Goal: Task Accomplishment & Management: Use online tool/utility

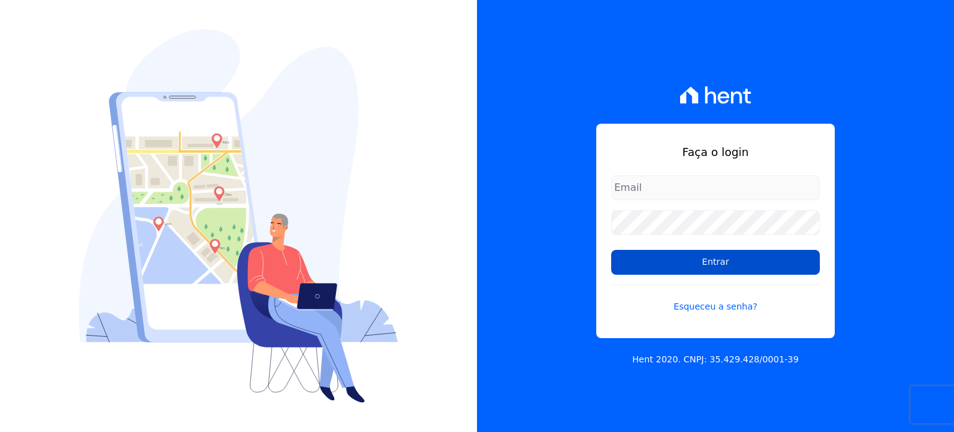
type input "[EMAIL_ADDRESS][PERSON_NAME][DOMAIN_NAME]"
click at [718, 260] on input "Entrar" at bounding box center [715, 262] width 209 height 25
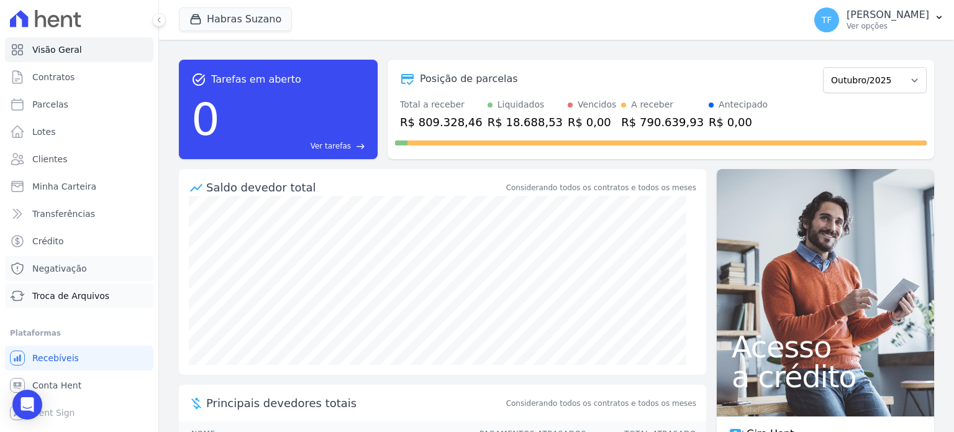
drag, startPoint x: 82, startPoint y: 278, endPoint x: 86, endPoint y: 291, distance: 13.6
click at [82, 278] on link "Negativação" at bounding box center [79, 268] width 148 height 25
click at [86, 296] on span "Troca de Arquivos" at bounding box center [70, 296] width 77 height 12
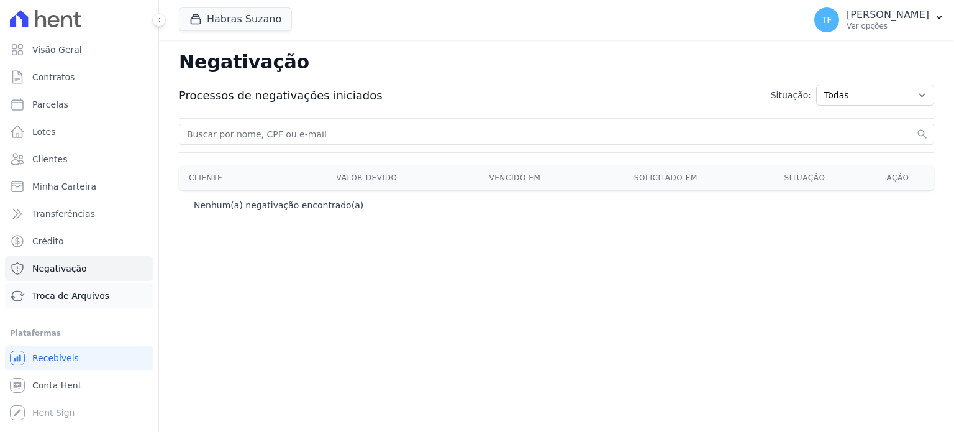
click at [63, 304] on link "Troca de Arquivos" at bounding box center [79, 295] width 148 height 25
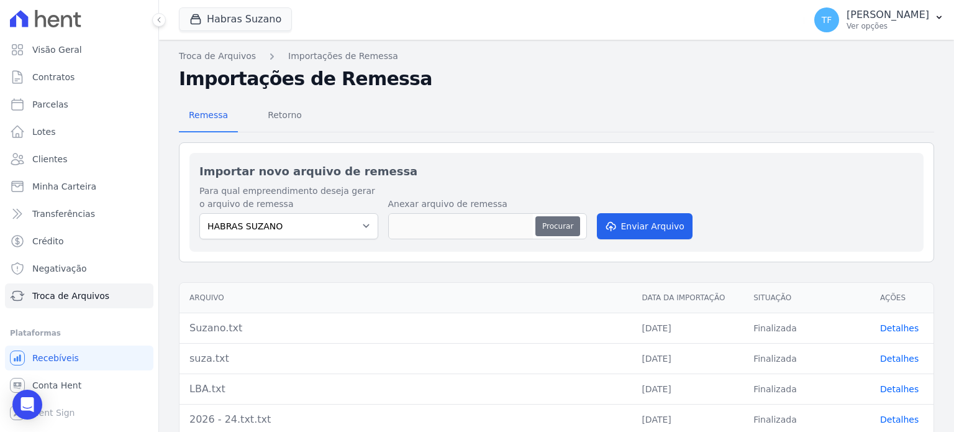
click at [568, 224] on button "Procurar" at bounding box center [558, 226] width 45 height 20
type input "Suzano et.txt"
click at [671, 224] on button "Enviar Arquivo" at bounding box center [645, 226] width 96 height 26
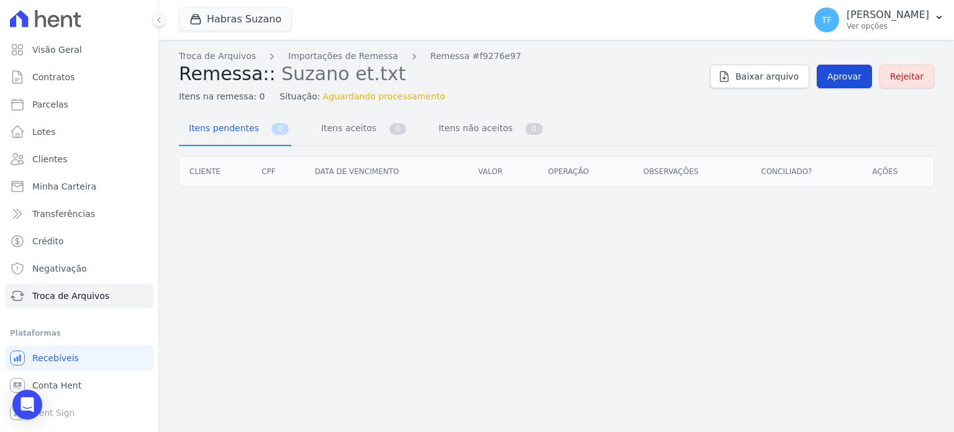
click at [840, 76] on span "Aprovar" at bounding box center [845, 76] width 34 height 12
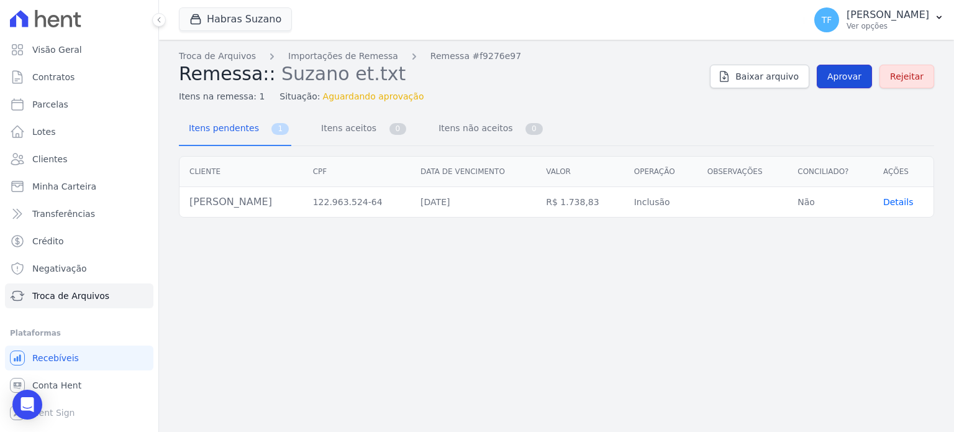
click at [857, 75] on span "Aprovar" at bounding box center [845, 76] width 34 height 12
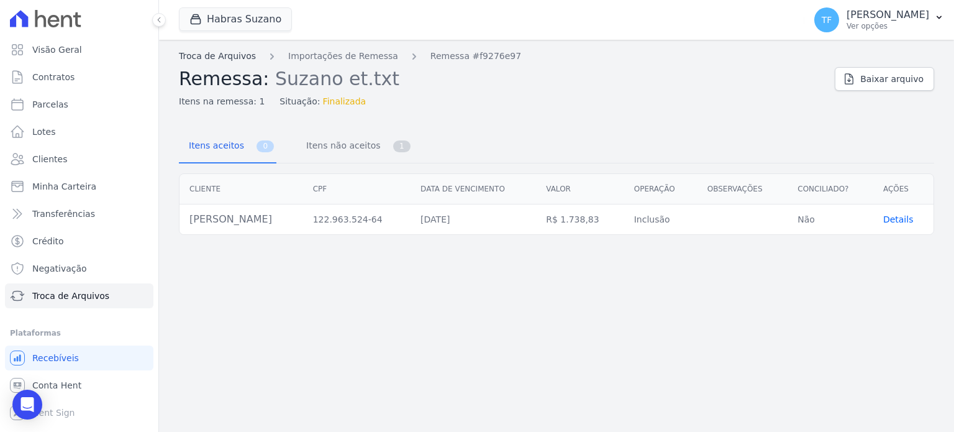
click at [240, 55] on link "Troca de Arquivos" at bounding box center [217, 56] width 77 height 13
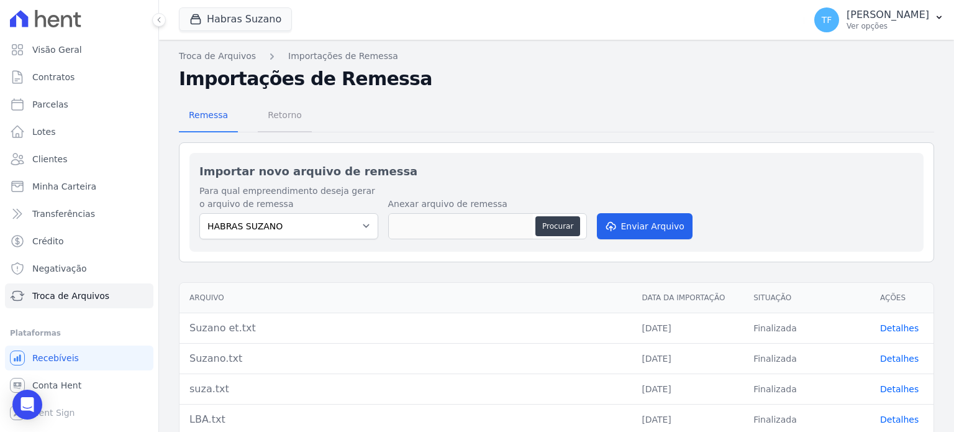
click at [298, 112] on span "Retorno" at bounding box center [284, 115] width 49 height 25
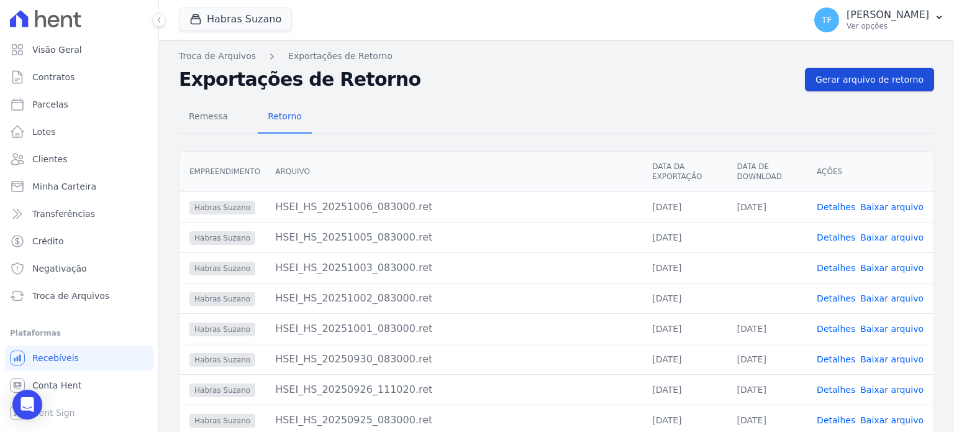
click at [835, 81] on span "Gerar arquivo de retorno" at bounding box center [870, 79] width 108 height 12
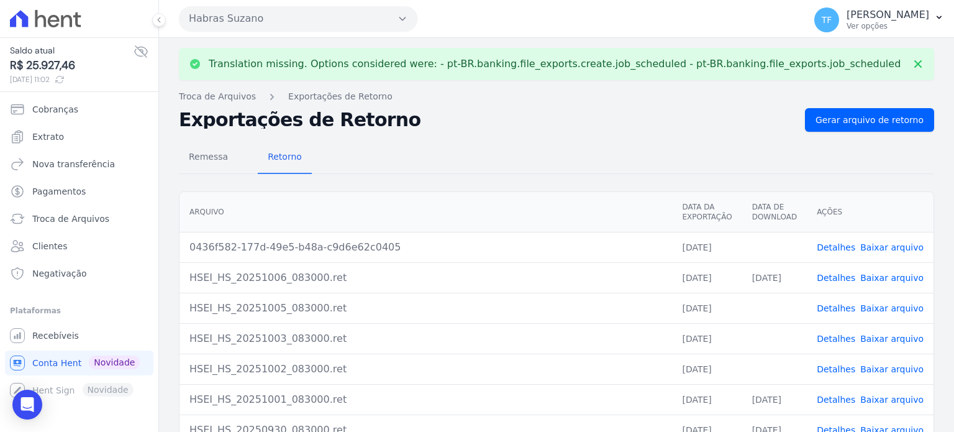
click at [821, 242] on td "Detalhes Baixar arquivo" at bounding box center [870, 247] width 127 height 30
click at [828, 244] on link "Detalhes" at bounding box center [836, 247] width 39 height 10
click at [888, 244] on link "Baixar arquivo" at bounding box center [891, 247] width 63 height 10
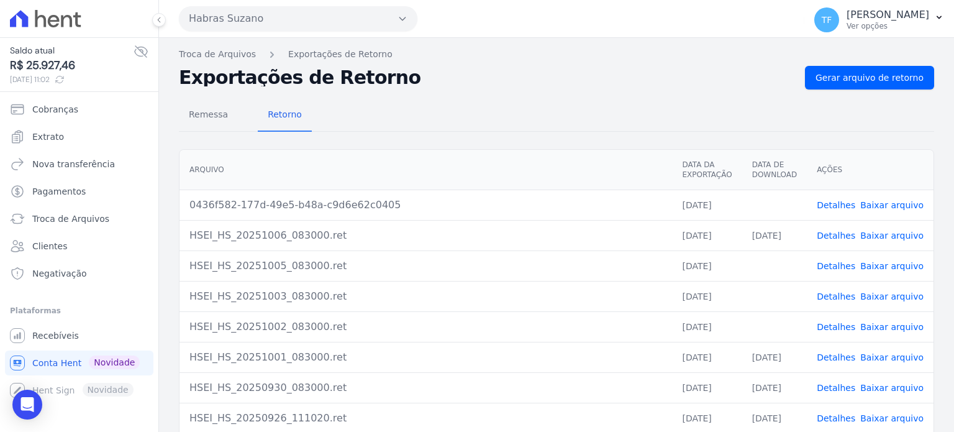
click at [844, 202] on link "Detalhes" at bounding box center [836, 205] width 39 height 10
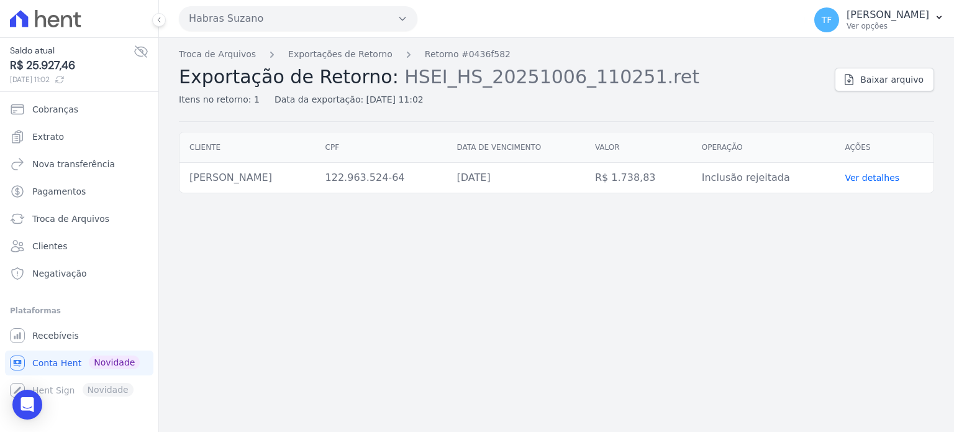
drag, startPoint x: 339, startPoint y: 171, endPoint x: 185, endPoint y: 174, distance: 154.7
click at [185, 174] on td "[PERSON_NAME]" at bounding box center [248, 178] width 136 height 30
copy td "[PERSON_NAME]"
click at [70, 249] on link "Clientes" at bounding box center [79, 246] width 148 height 25
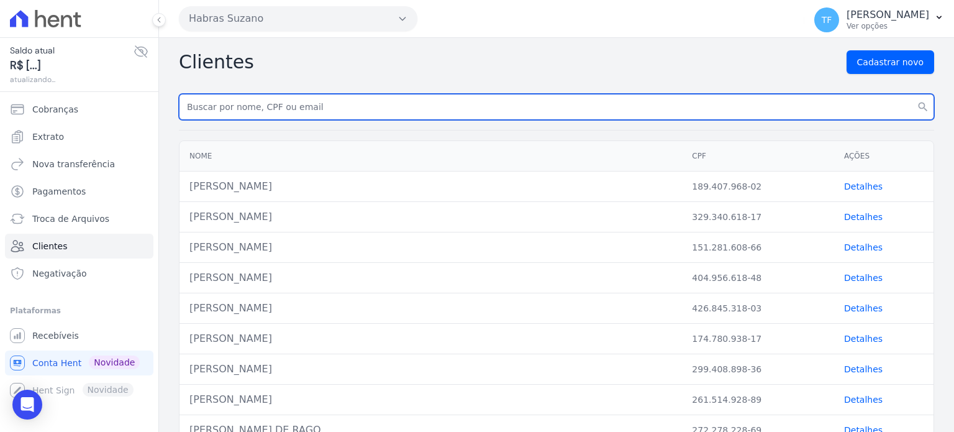
click at [243, 104] on input "text" at bounding box center [556, 107] width 755 height 26
paste input "[PERSON_NAME]"
type input "[PERSON_NAME]"
click at [912, 94] on button "search" at bounding box center [923, 107] width 22 height 26
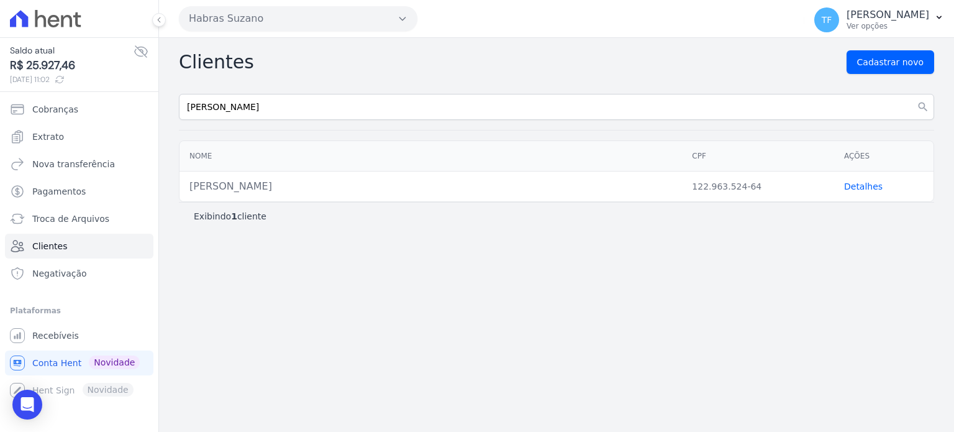
click at [857, 182] on link "Detalhes" at bounding box center [863, 186] width 39 height 10
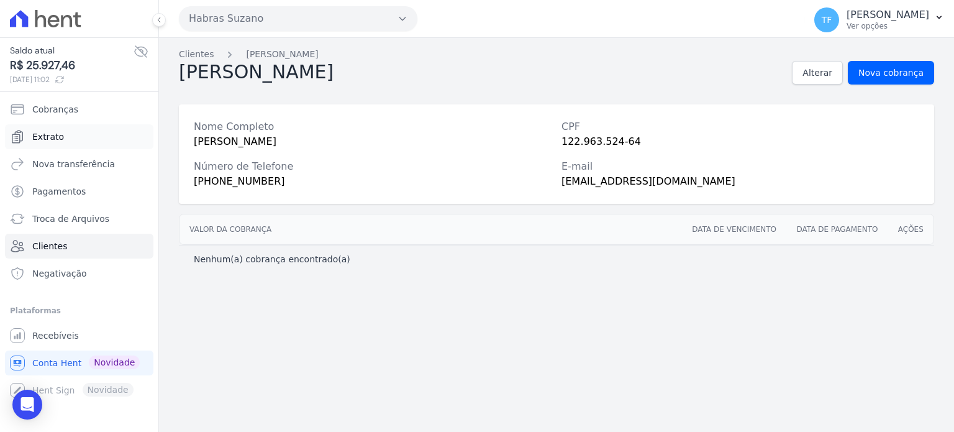
click at [65, 133] on link "Extrato" at bounding box center [79, 136] width 148 height 25
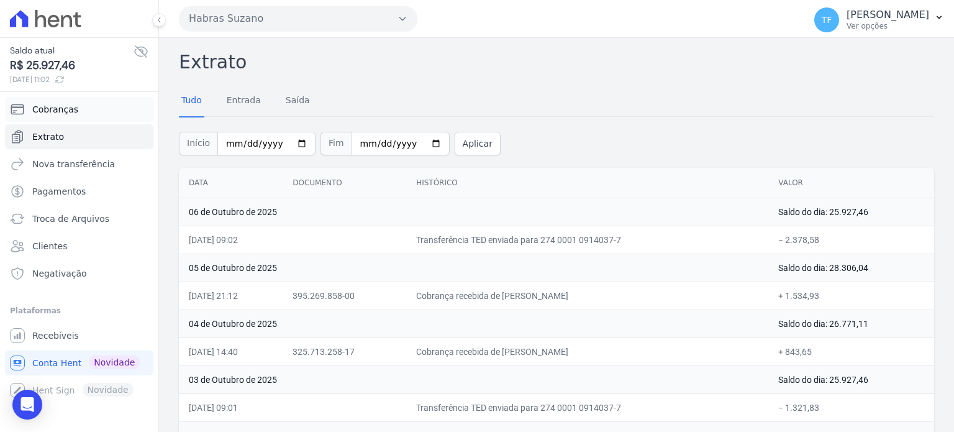
click at [58, 109] on span "Cobranças" at bounding box center [55, 109] width 46 height 12
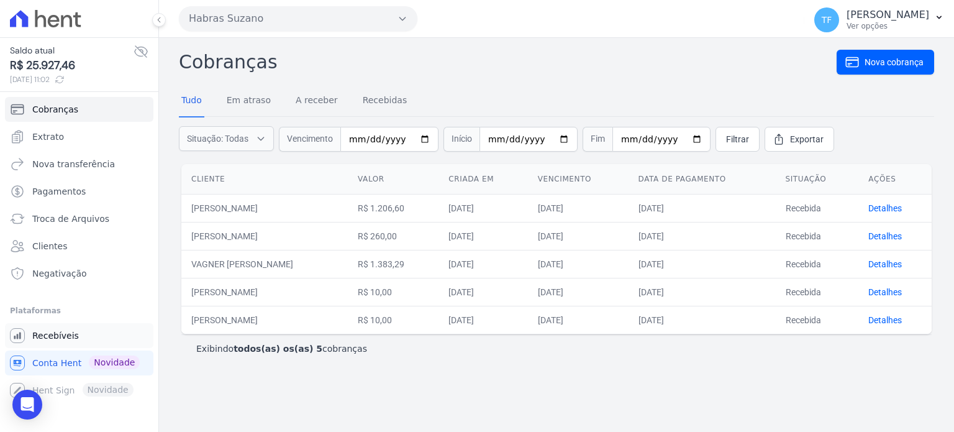
click at [57, 331] on span "Recebíveis" at bounding box center [55, 335] width 47 height 12
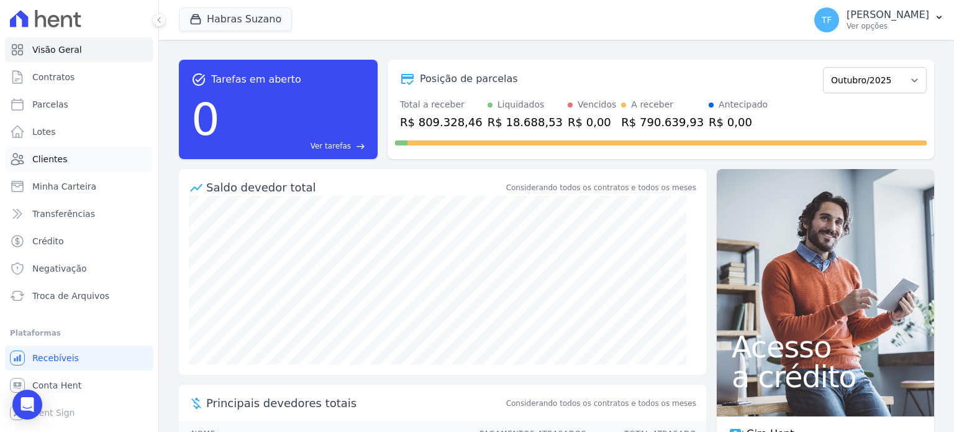
click at [66, 163] on link "Clientes" at bounding box center [79, 159] width 148 height 25
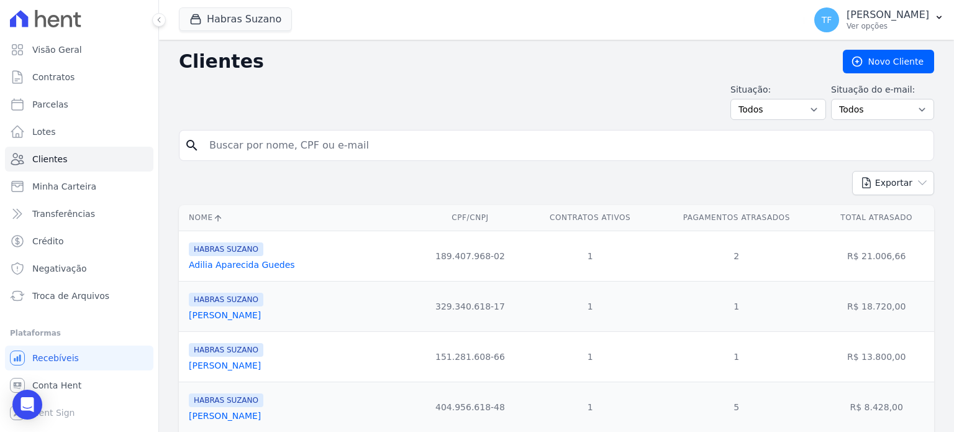
click at [280, 144] on input "search" at bounding box center [565, 145] width 727 height 25
paste input "[PERSON_NAME]"
type input "[PERSON_NAME]"
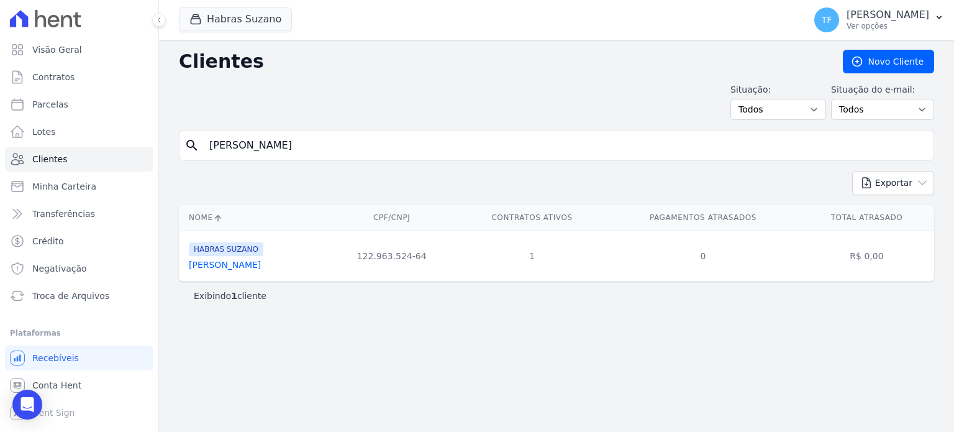
click at [261, 265] on link "[PERSON_NAME]" at bounding box center [225, 265] width 72 height 10
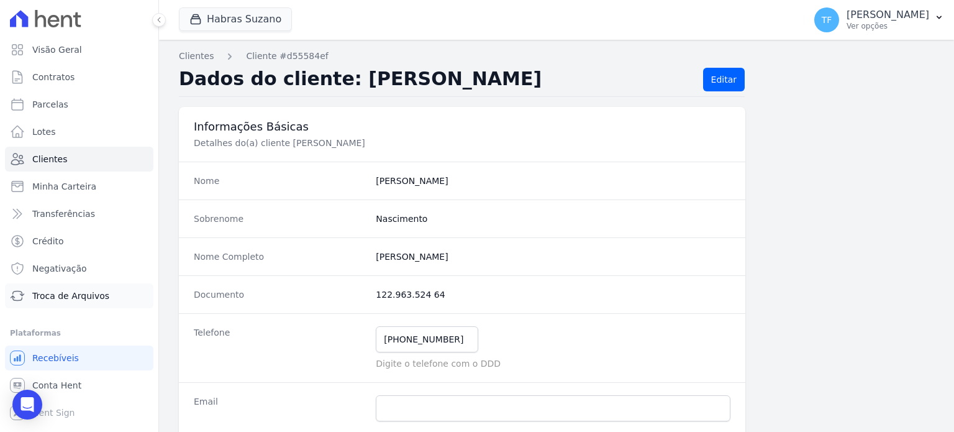
click at [62, 296] on span "Troca de Arquivos" at bounding box center [70, 296] width 77 height 12
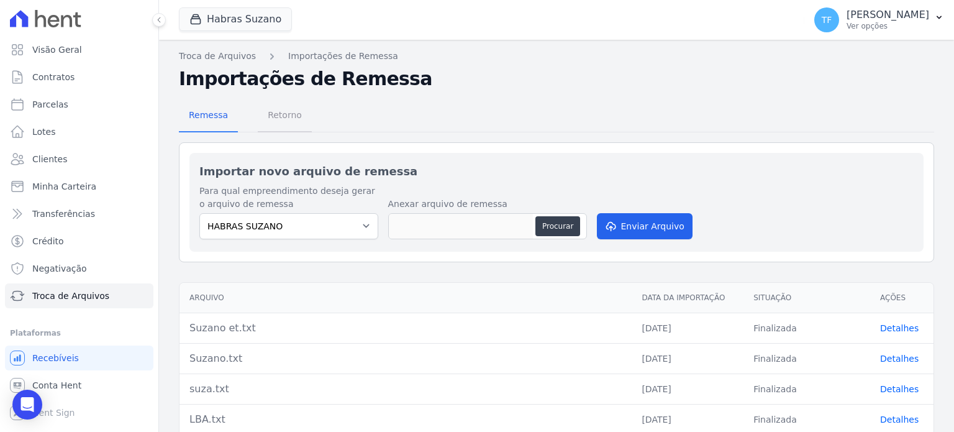
click at [280, 108] on span "Retorno" at bounding box center [284, 115] width 49 height 25
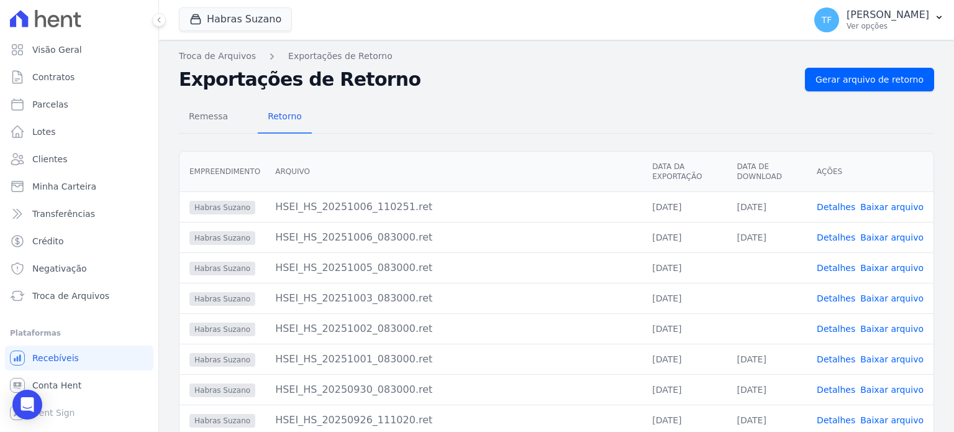
click at [841, 238] on link "Detalhes" at bounding box center [836, 237] width 39 height 10
click at [842, 202] on link "Detalhes" at bounding box center [836, 207] width 39 height 10
click at [874, 359] on link "Baixar arquivo" at bounding box center [891, 359] width 63 height 10
click at [875, 329] on link "Baixar arquivo" at bounding box center [891, 329] width 63 height 10
click at [874, 296] on link "Baixar arquivo" at bounding box center [891, 298] width 63 height 10
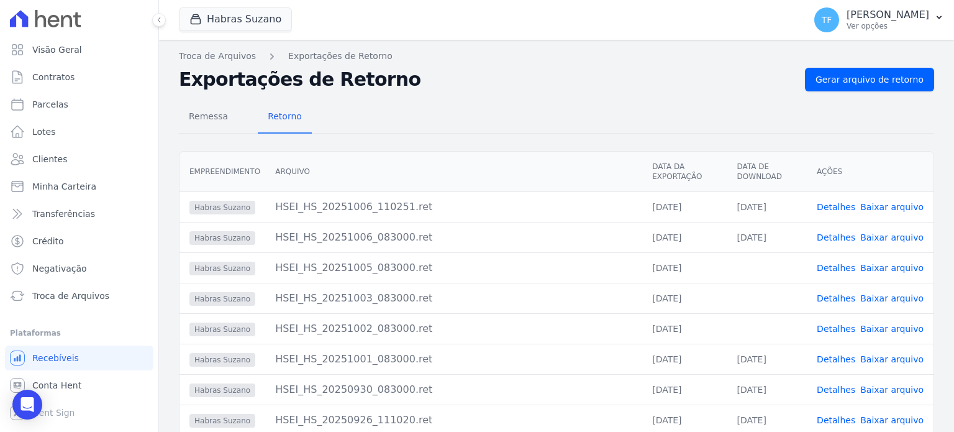
click at [872, 264] on link "Baixar arquivo" at bounding box center [891, 268] width 63 height 10
click at [867, 234] on link "Baixar arquivo" at bounding box center [891, 237] width 63 height 10
click at [833, 206] on link "Detalhes" at bounding box center [836, 207] width 39 height 10
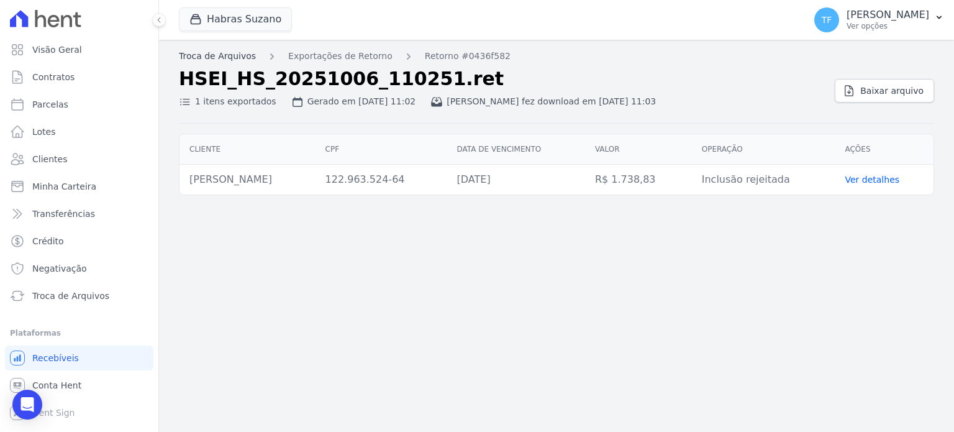
click at [207, 52] on link "Troca de Arquivos" at bounding box center [217, 56] width 77 height 13
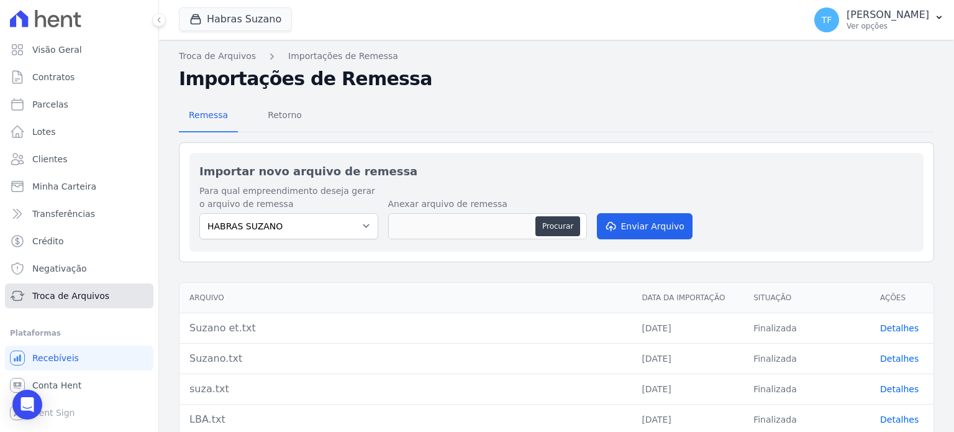
click at [55, 302] on link "Troca de Arquivos" at bounding box center [79, 295] width 148 height 25
click at [65, 382] on span "Conta Hent" at bounding box center [56, 385] width 49 height 12
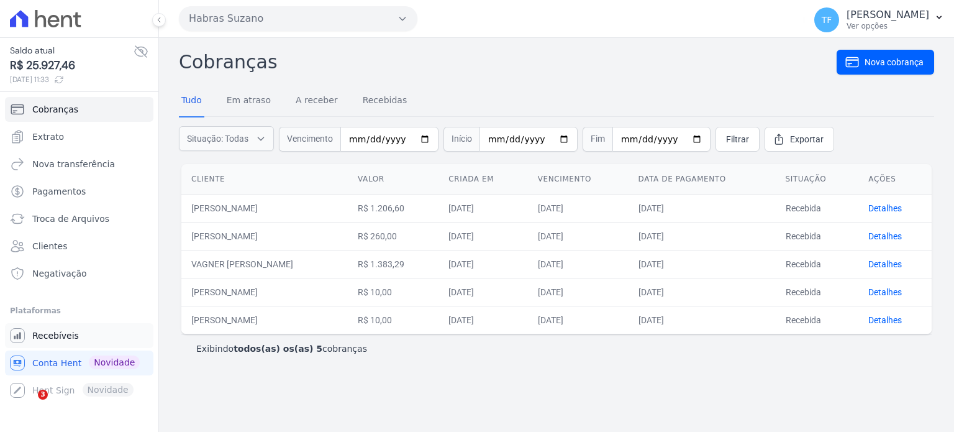
click at [62, 326] on link "Recebíveis" at bounding box center [79, 335] width 148 height 25
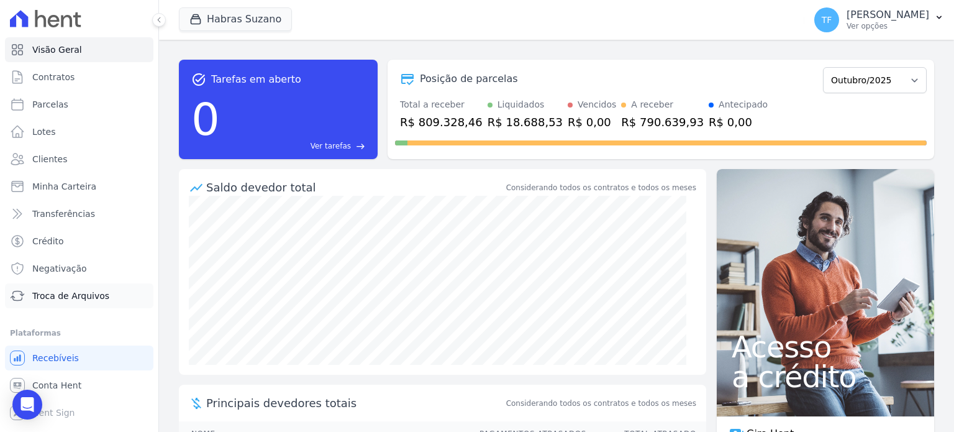
click at [69, 297] on span "Troca de Arquivos" at bounding box center [70, 296] width 77 height 12
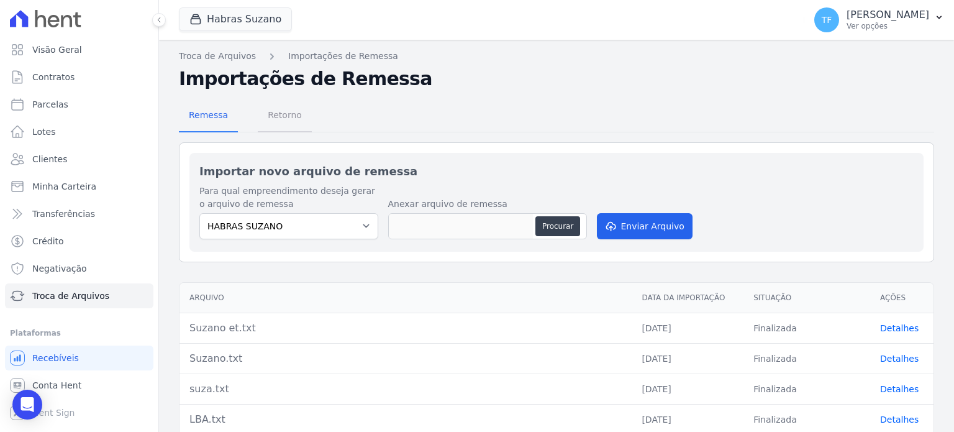
click at [278, 113] on span "Retorno" at bounding box center [284, 115] width 49 height 25
